Goal: Task Accomplishment & Management: Manage account settings

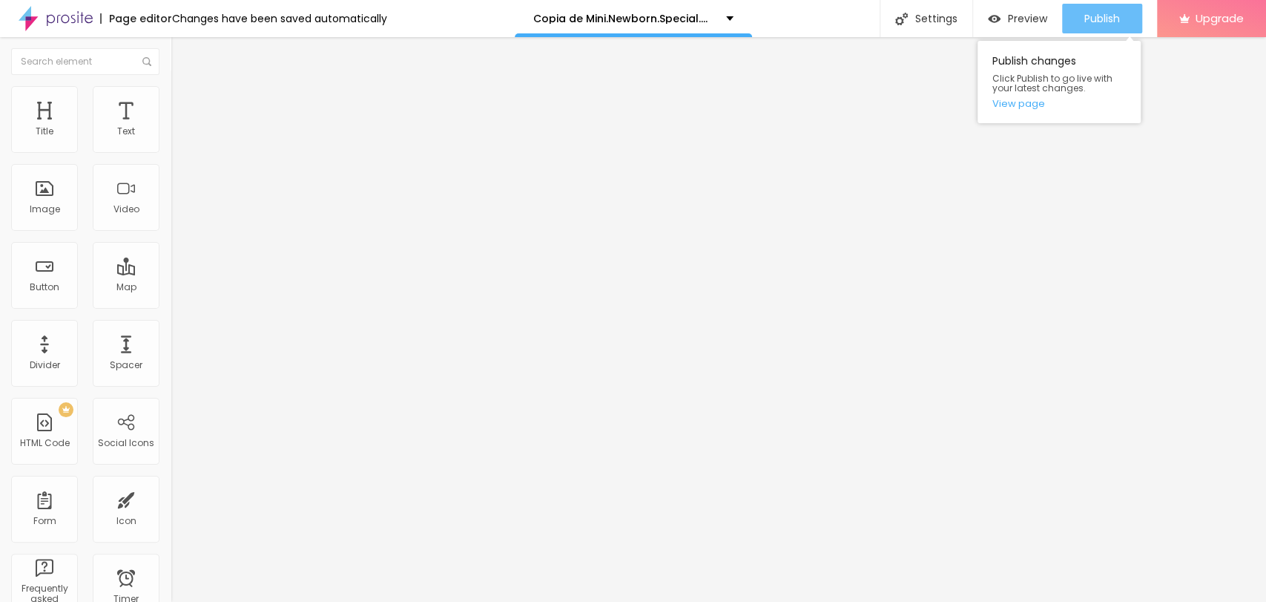
click at [1120, 13] on button "Publish" at bounding box center [1102, 19] width 80 height 30
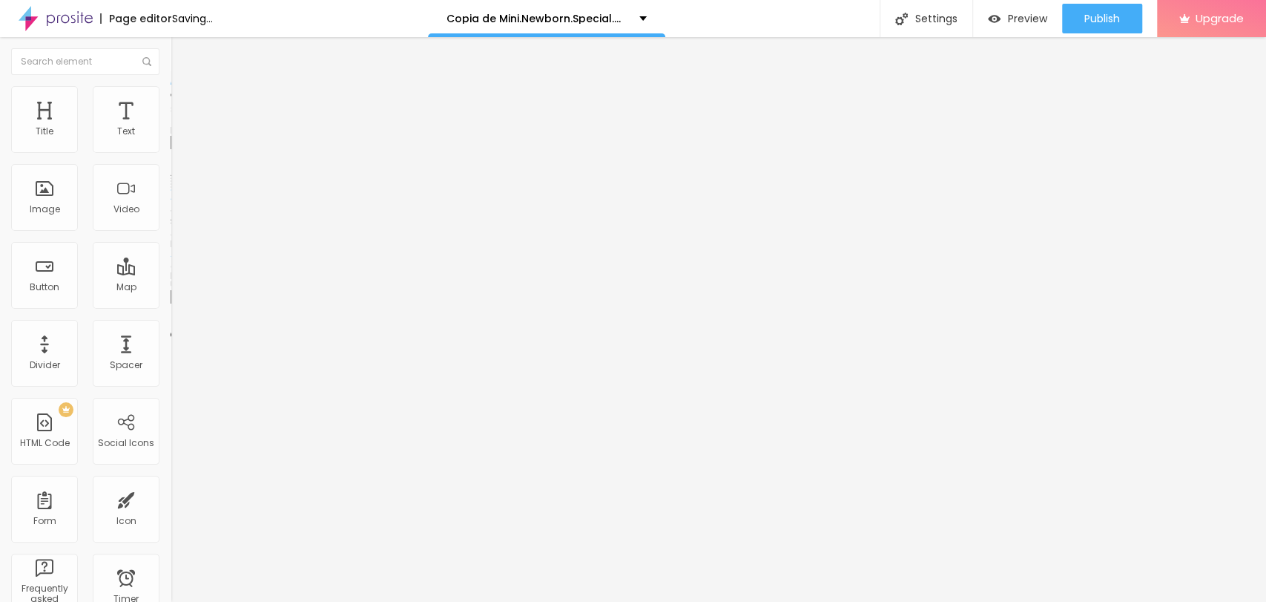
click at [171, 128] on span "Change image" at bounding box center [210, 121] width 79 height 13
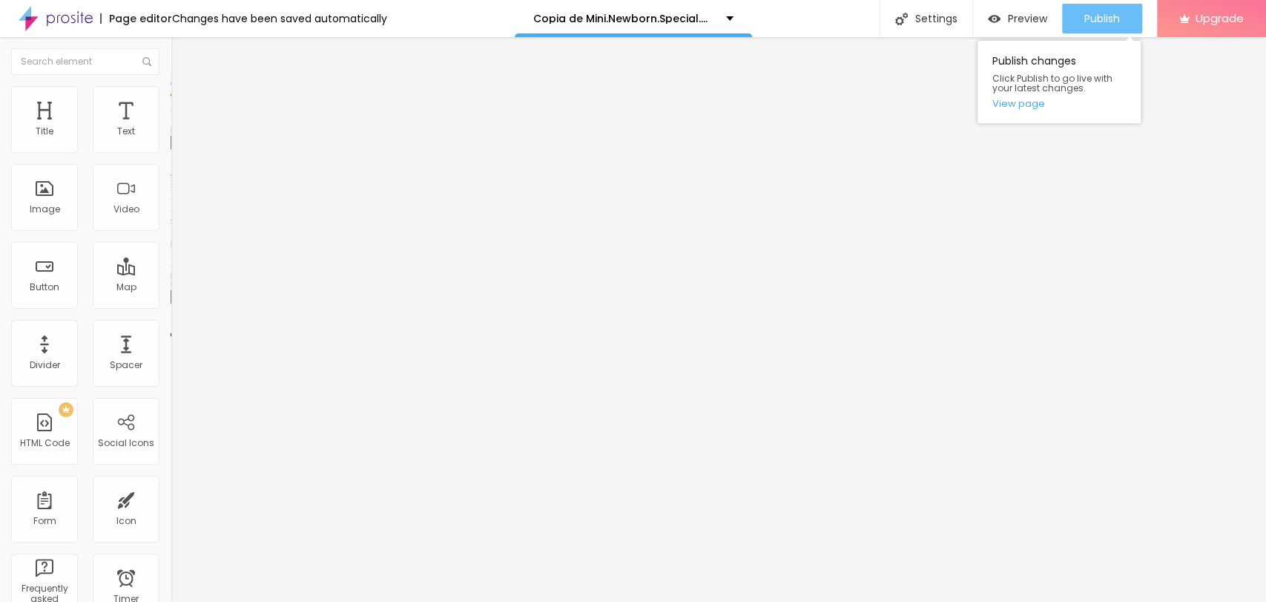
click at [1103, 20] on span "Publish" at bounding box center [1102, 19] width 36 height 12
click at [171, 101] on img at bounding box center [177, 107] width 13 height 13
click at [184, 102] on span "Style" at bounding box center [195, 96] width 22 height 13
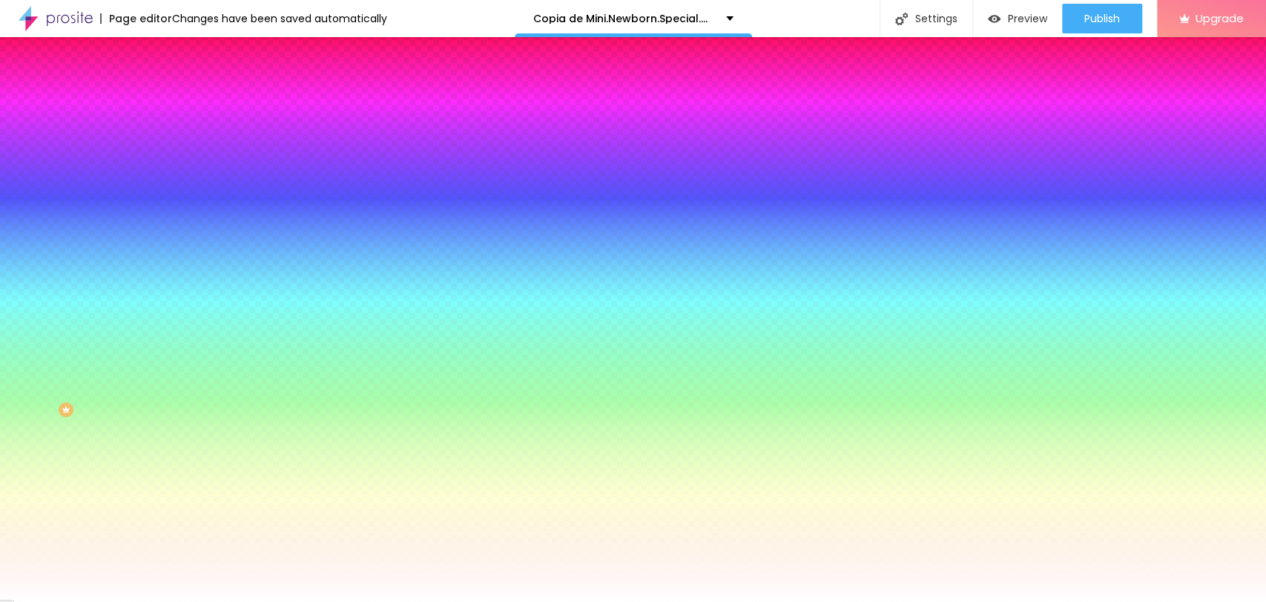
click at [171, 85] on img at bounding box center [177, 77] width 13 height 13
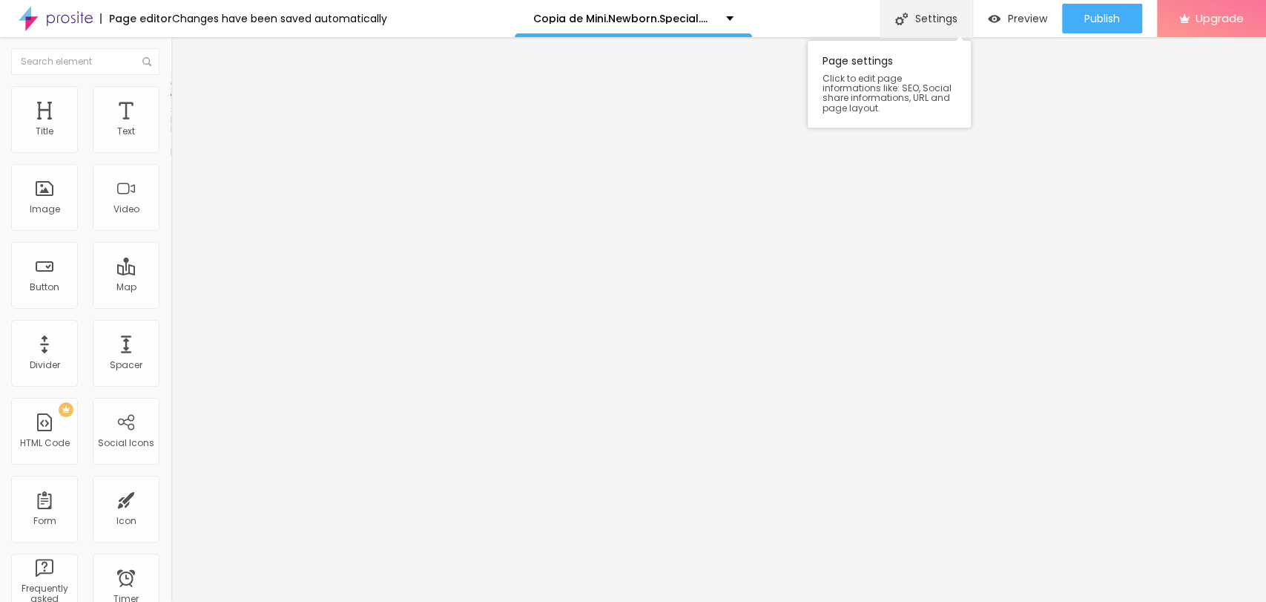
click at [914, 19] on div "Settings" at bounding box center [926, 18] width 93 height 37
drag, startPoint x: 546, startPoint y: 150, endPoint x: 375, endPoint y: 145, distance: 171.4
type input "Mini.Newborn.Special.Offer"
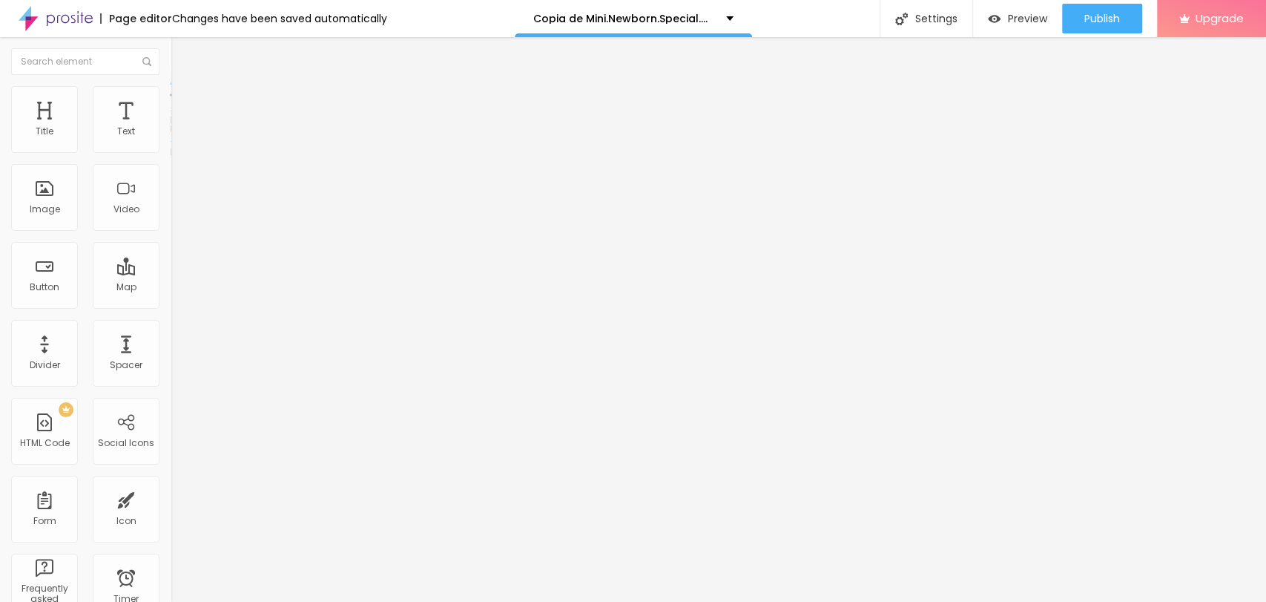
drag, startPoint x: 555, startPoint y: 221, endPoint x: 504, endPoint y: 225, distance: 50.6
type input "/mini-newborn-special-offer"
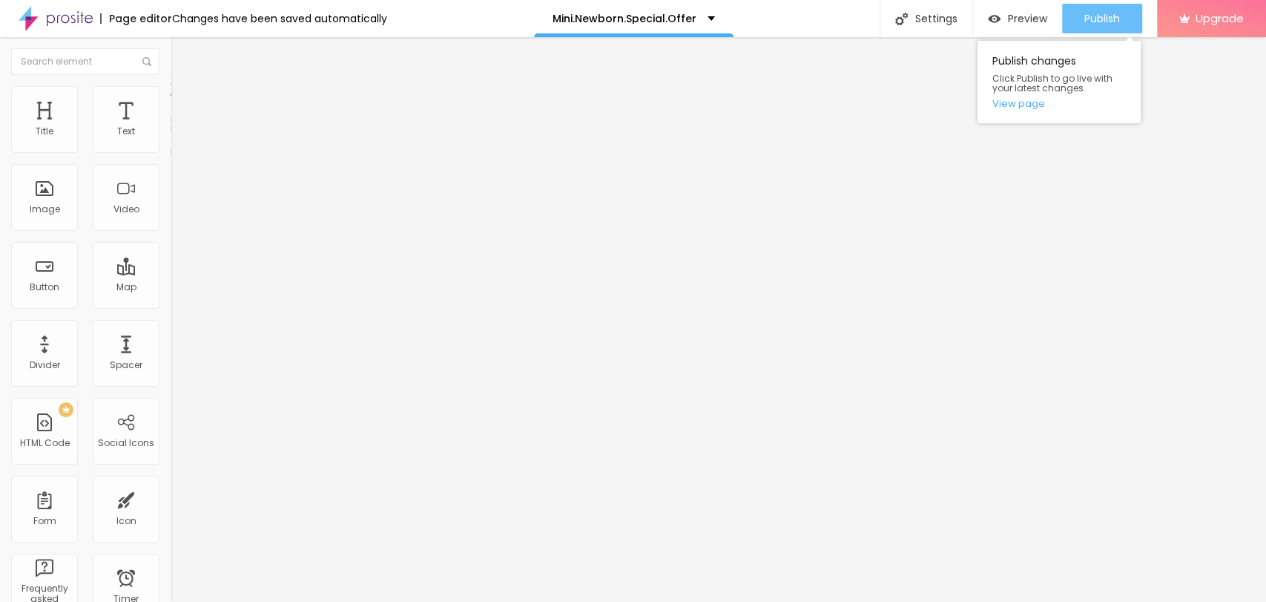
click at [1101, 24] on span "Publish" at bounding box center [1102, 19] width 36 height 12
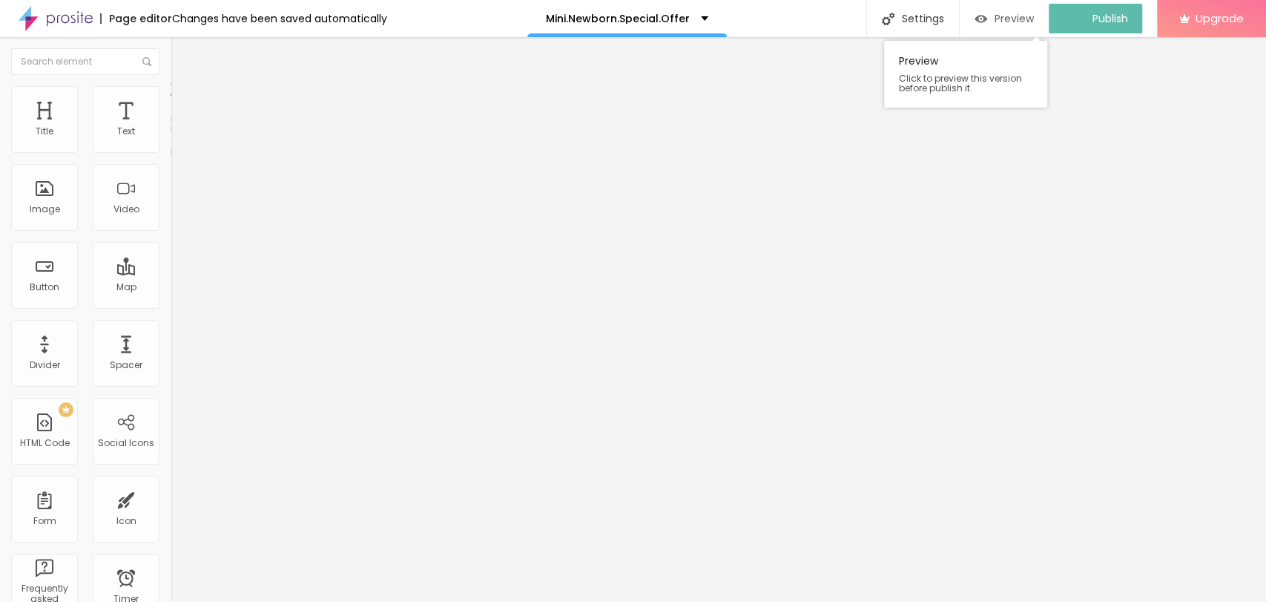
click at [987, 23] on img "button" at bounding box center [981, 19] width 13 height 13
